Goal: Information Seeking & Learning: Compare options

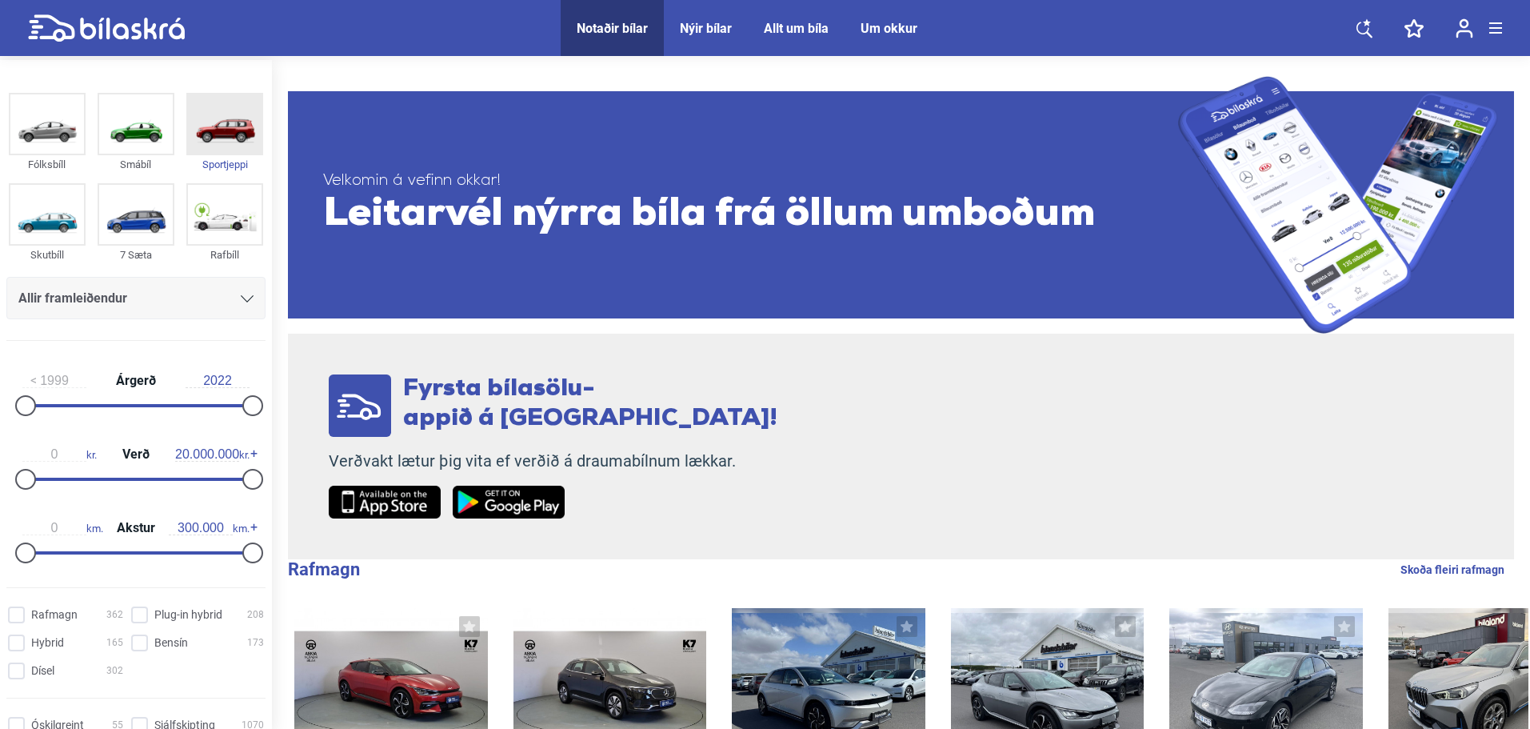
click at [226, 125] on img at bounding box center [225, 123] width 74 height 59
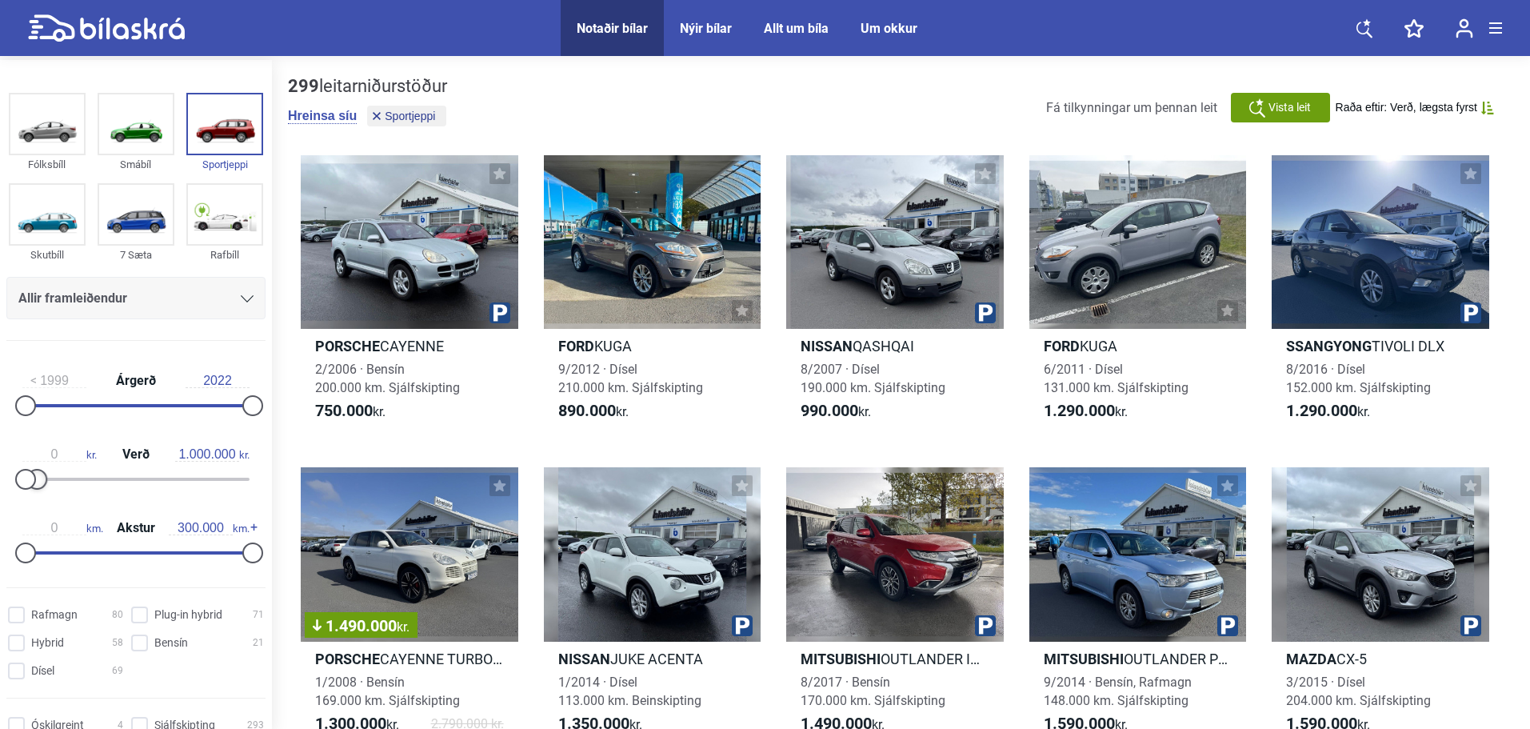
type input "900.000"
drag, startPoint x: 250, startPoint y: 473, endPoint x: 38, endPoint y: 481, distance: 211.3
click at [38, 481] on div at bounding box center [36, 479] width 21 height 21
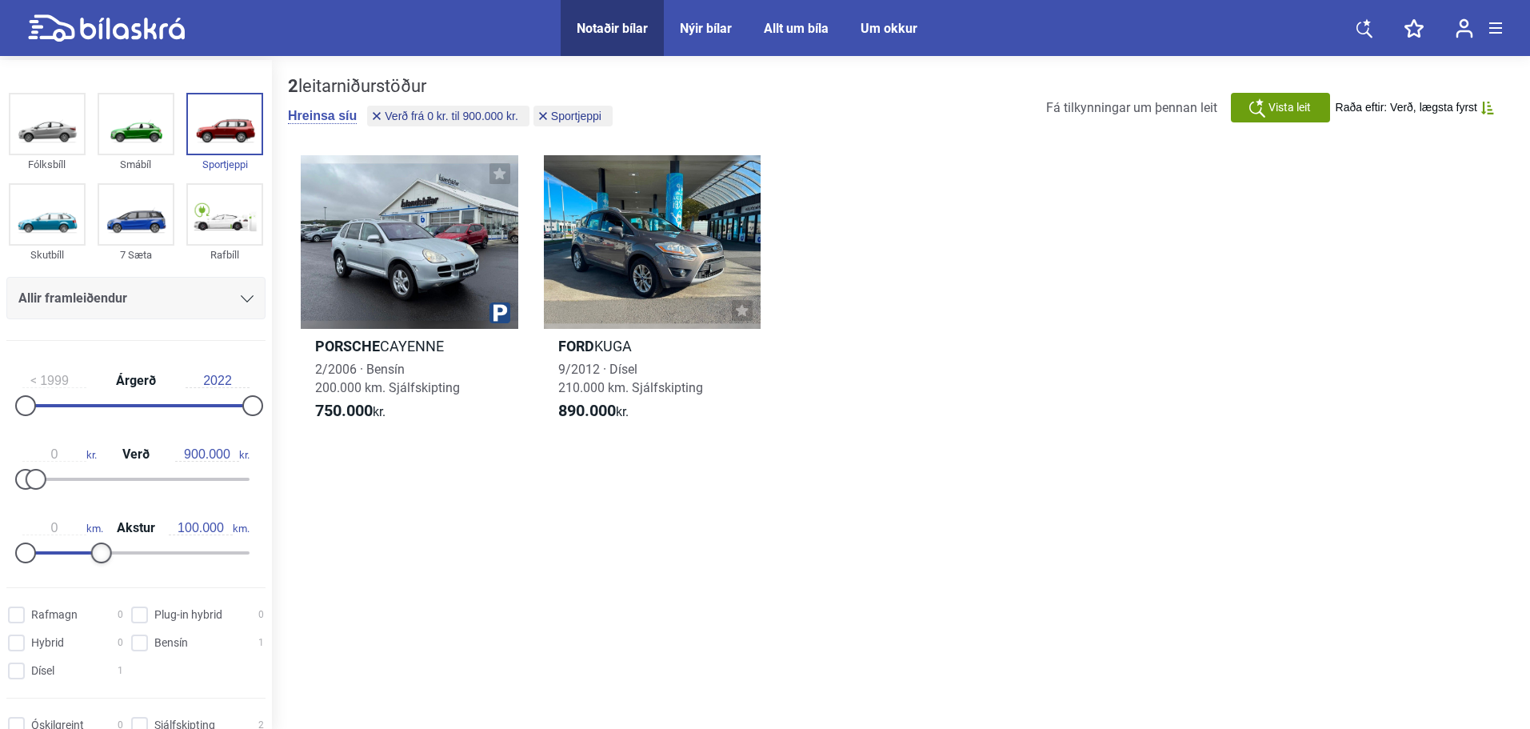
drag, startPoint x: 246, startPoint y: 554, endPoint x: 98, endPoint y: 557, distance: 148.0
click at [98, 557] on div at bounding box center [101, 552] width 21 height 21
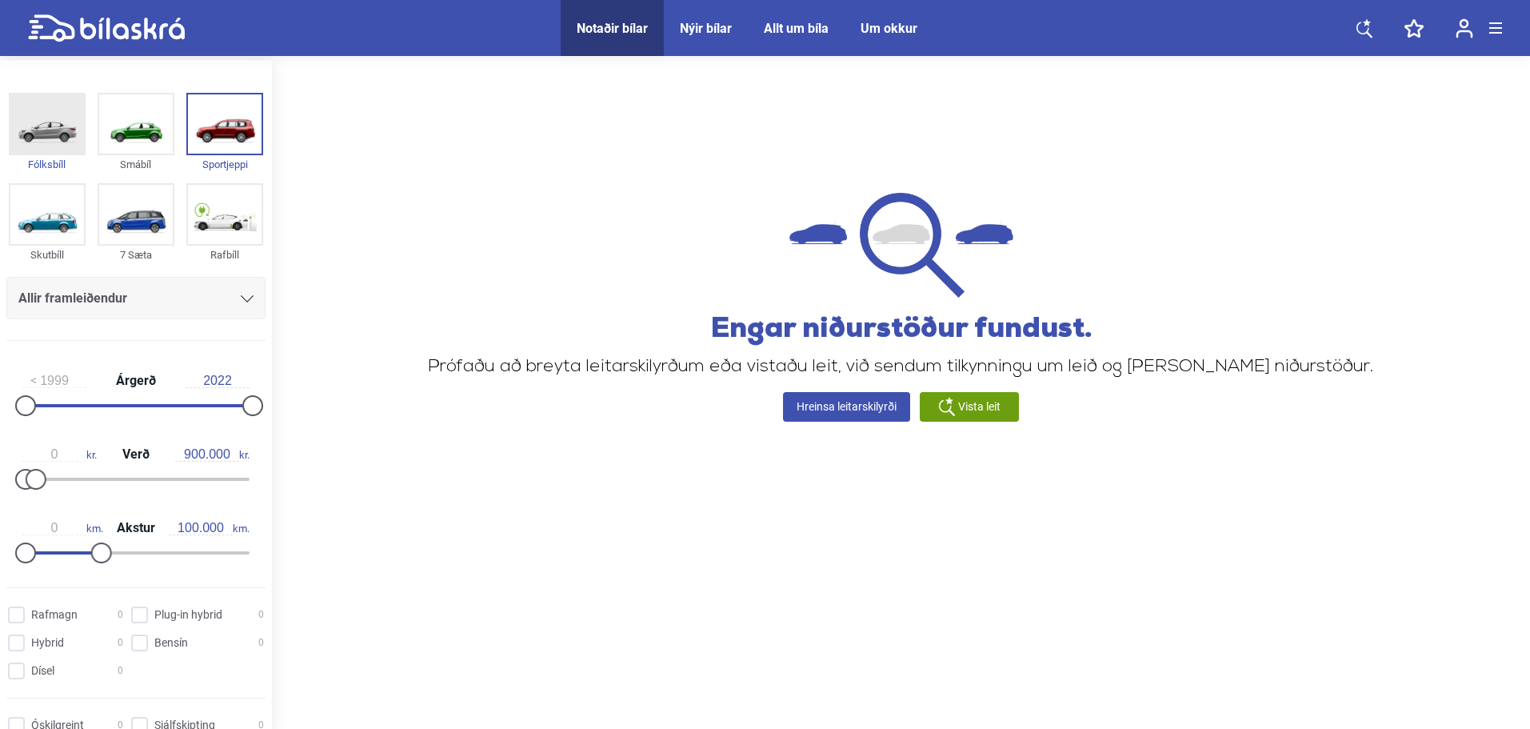
click at [43, 145] on img at bounding box center [47, 123] width 74 height 59
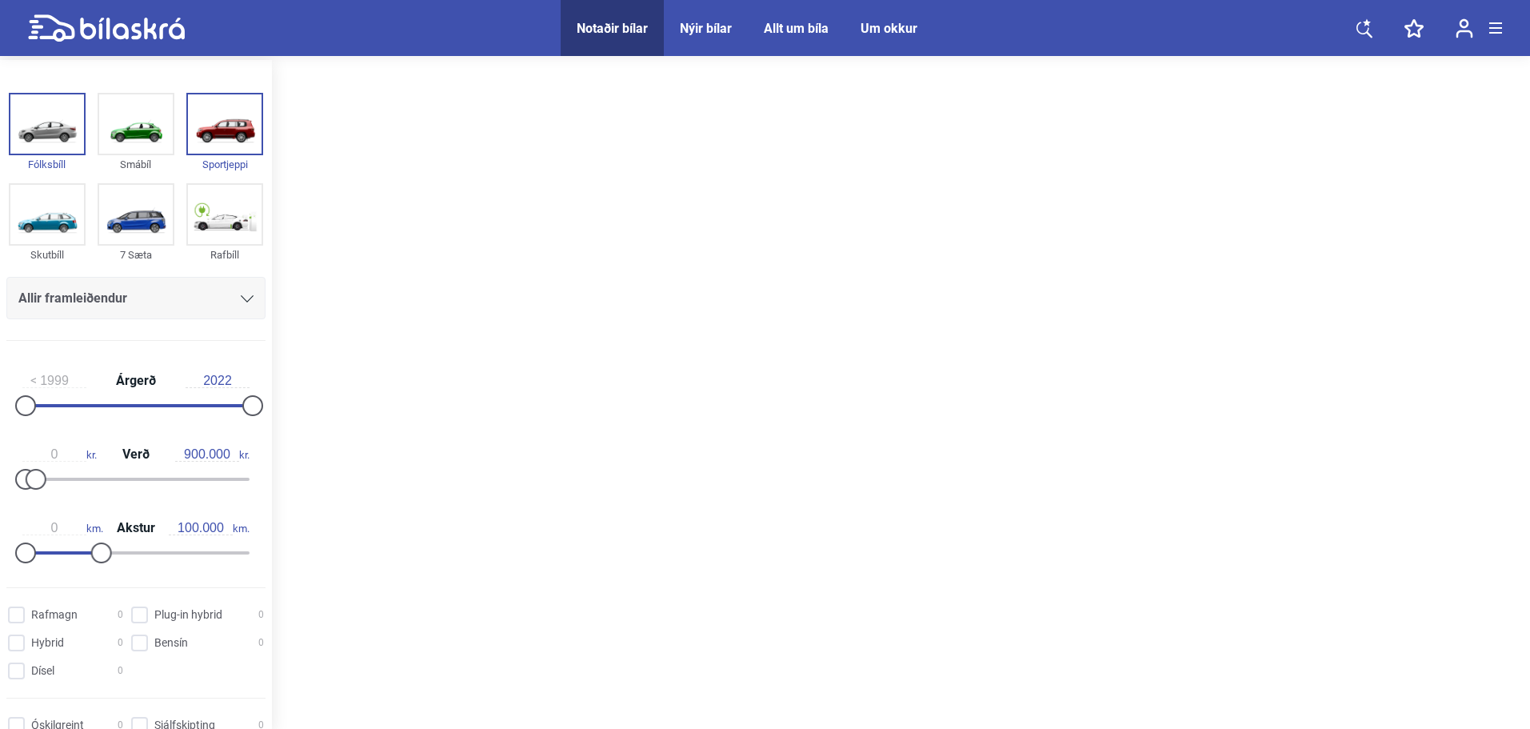
click at [588, 333] on div at bounding box center [901, 396] width 1258 height 673
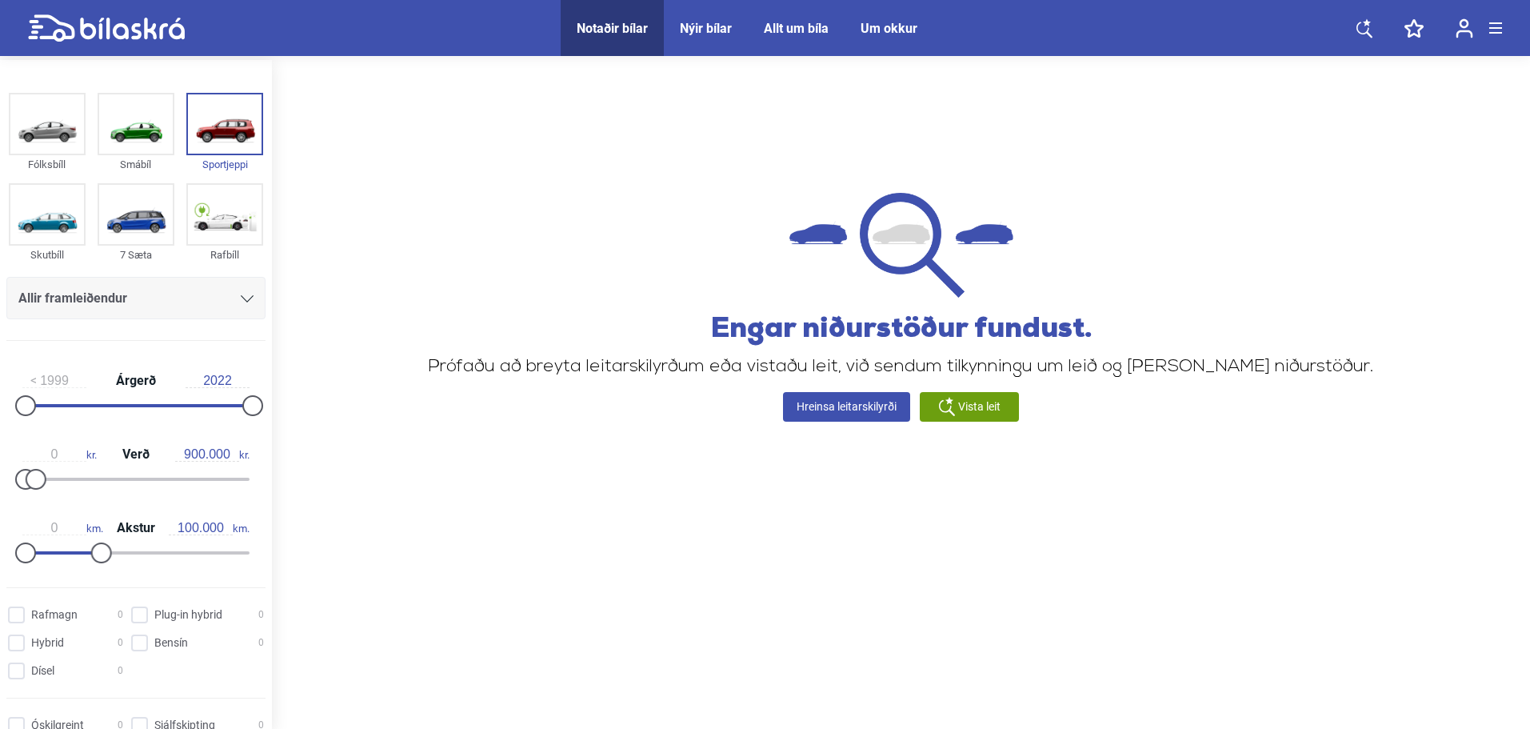
type input "300.000"
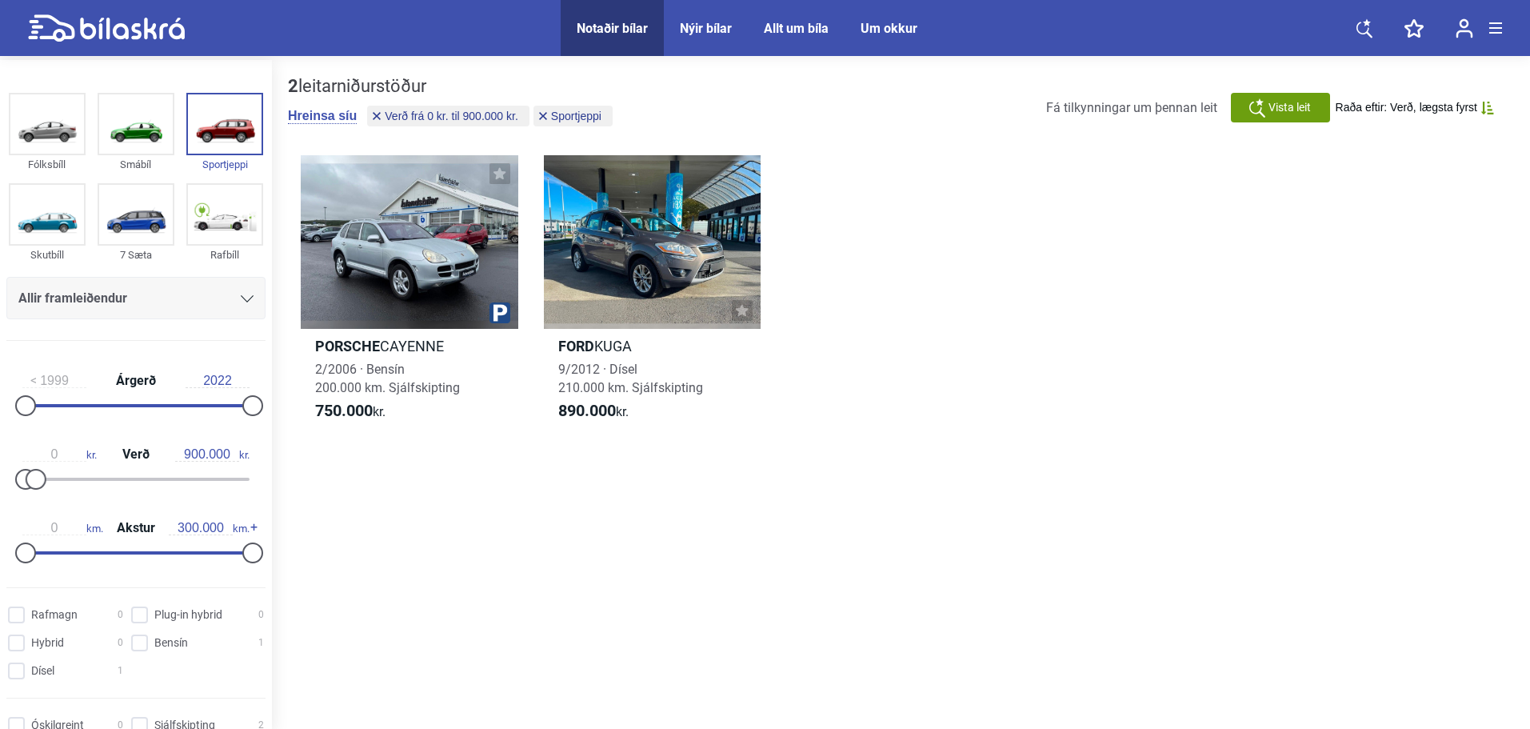
type input "20.000.000"
